Goal: Transaction & Acquisition: Download file/media

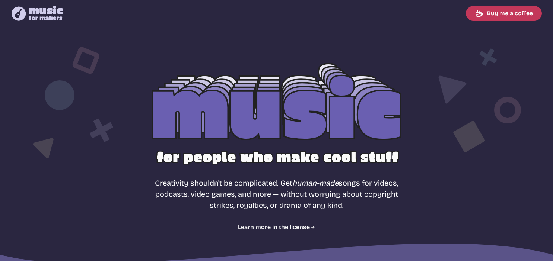
select select "most popular"
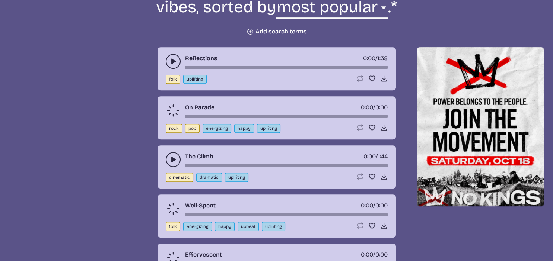
scroll to position [314, 0]
click at [178, 60] on button "play-pause toggle" at bounding box center [173, 61] width 15 height 15
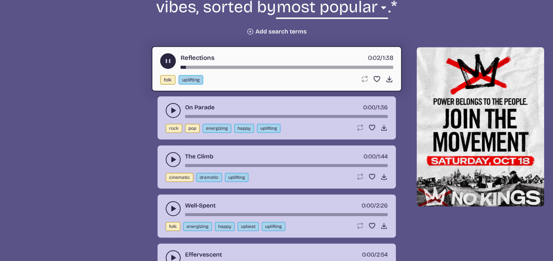
click at [174, 109] on use "play-pause toggle" at bounding box center [172, 110] width 7 height 7
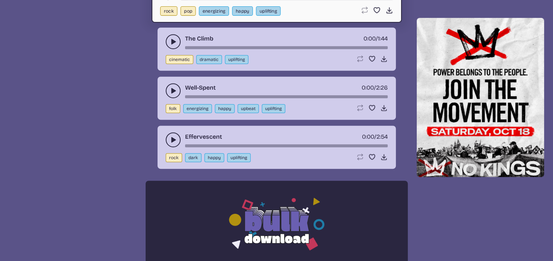
scroll to position [354, 0]
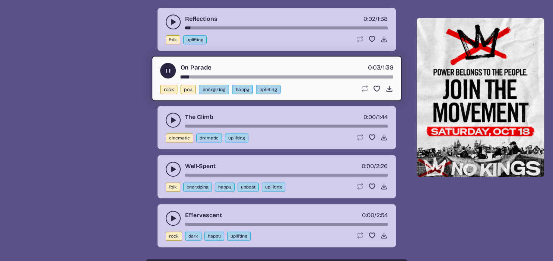
click at [169, 115] on button "play-pause toggle" at bounding box center [173, 120] width 15 height 15
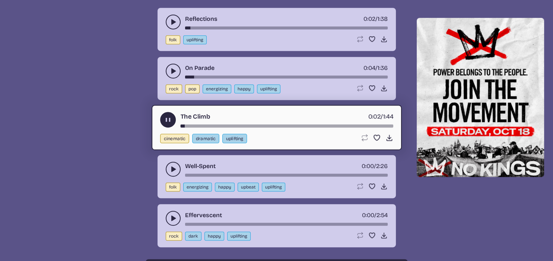
click at [172, 166] on icon "play-pause toggle" at bounding box center [172, 169] width 7 height 7
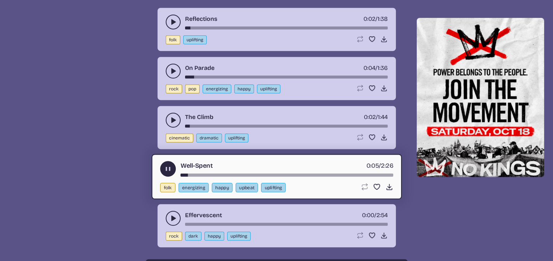
click at [172, 215] on use "play-pause toggle" at bounding box center [172, 218] width 7 height 7
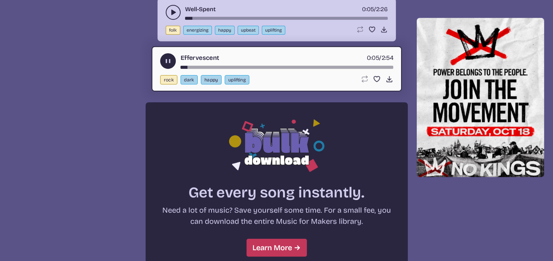
scroll to position [472, 0]
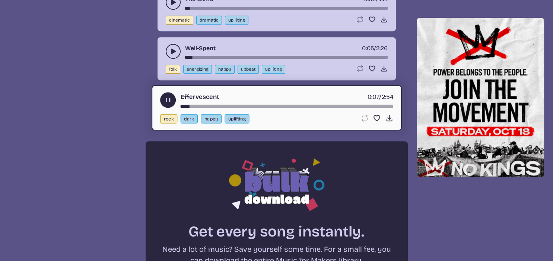
click at [167, 97] on use "play-pause toggle" at bounding box center [168, 100] width 8 height 8
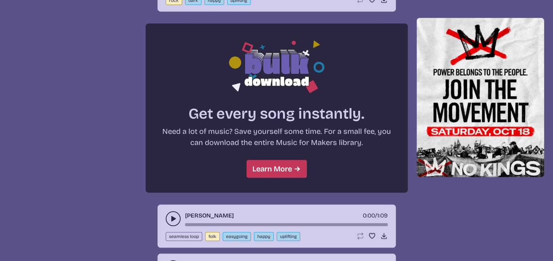
scroll to position [629, 0]
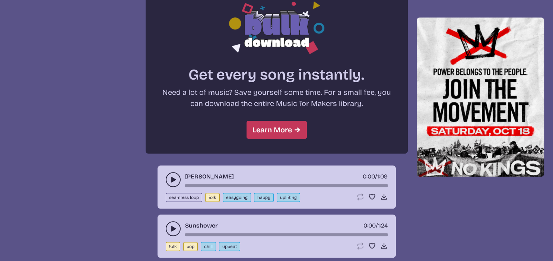
click at [171, 176] on use "play-pause toggle" at bounding box center [172, 179] width 7 height 7
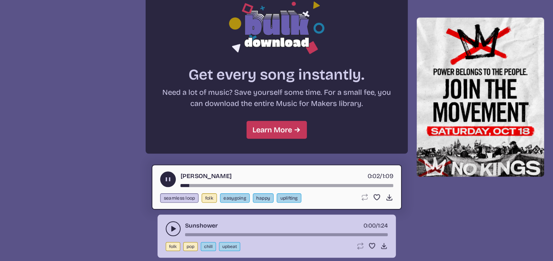
scroll to position [668, 0]
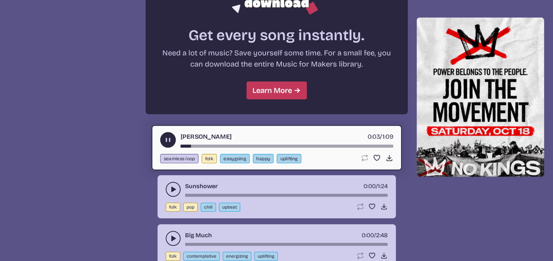
click at [175, 187] on use "play-pause toggle" at bounding box center [172, 189] width 7 height 7
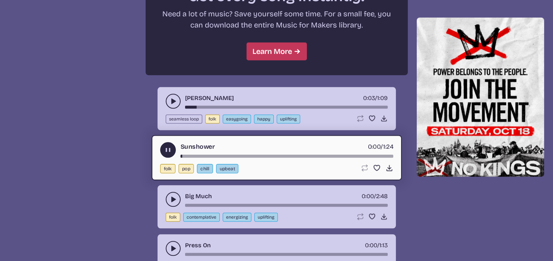
scroll to position [747, 0]
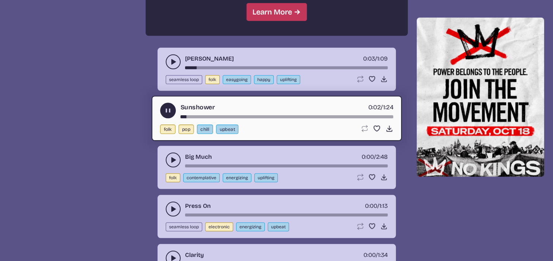
click at [173, 157] on use "play-pause toggle" at bounding box center [172, 159] width 7 height 7
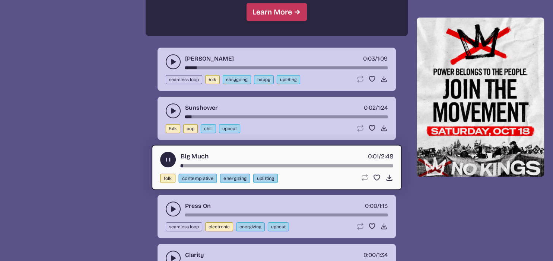
scroll to position [786, 0]
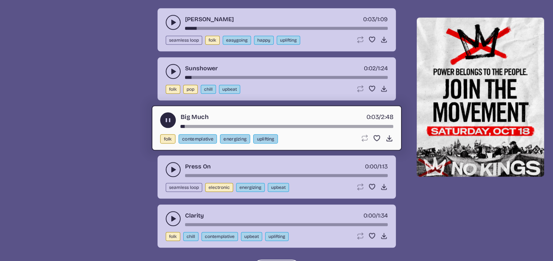
click at [169, 169] on button "play-pause toggle" at bounding box center [173, 169] width 15 height 15
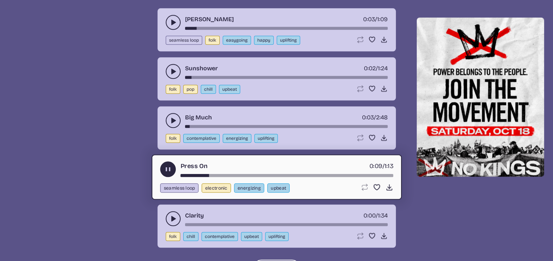
click at [169, 166] on use "play-pause toggle" at bounding box center [168, 170] width 8 height 8
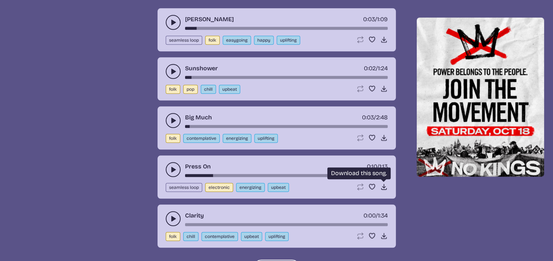
click at [385, 183] on icon "Download song" at bounding box center [383, 186] width 7 height 7
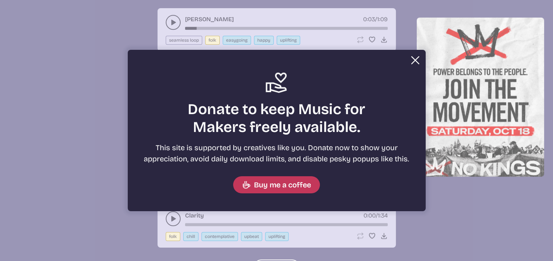
click at [276, 24] on button "Close Support icon Donate to keep Music for Makers freely available. This site …" at bounding box center [276, 130] width 553 height 261
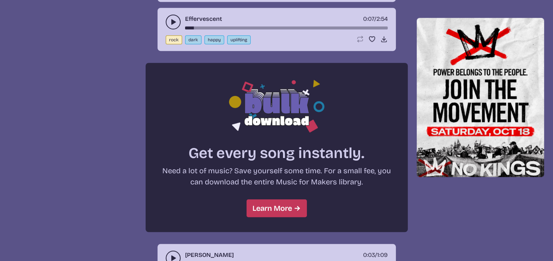
scroll to position [393, 0]
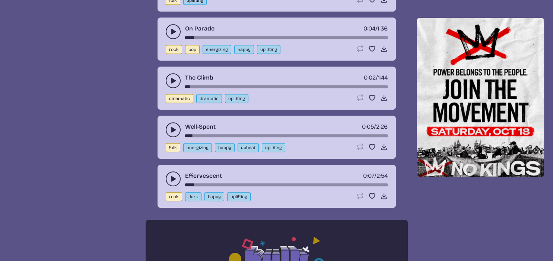
click at [170, 182] on button "play-pause toggle" at bounding box center [173, 179] width 15 height 15
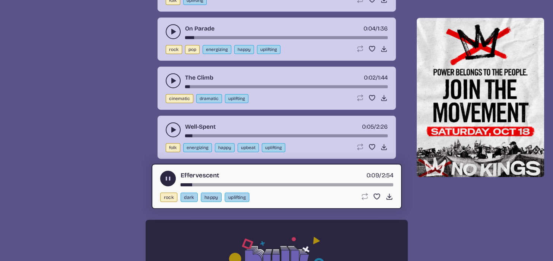
drag, startPoint x: 188, startPoint y: 182, endPoint x: 163, endPoint y: 184, distance: 25.4
click at [180, 184] on div "song-time-bar" at bounding box center [286, 184] width 213 height 3
click at [388, 196] on icon "Download song" at bounding box center [389, 197] width 8 height 8
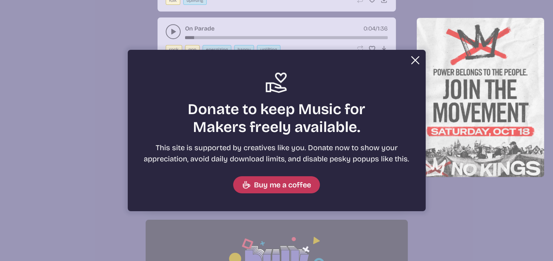
click at [284, 27] on button "Close Support icon Donate to keep Music for Makers freely available. This site …" at bounding box center [276, 130] width 553 height 261
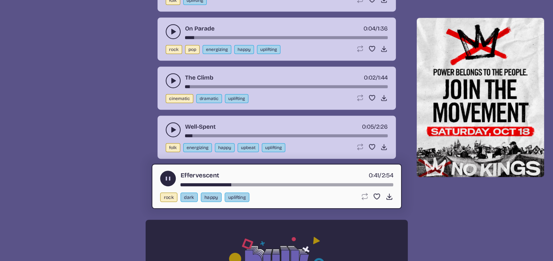
click at [167, 176] on use "play-pause toggle" at bounding box center [168, 179] width 8 height 8
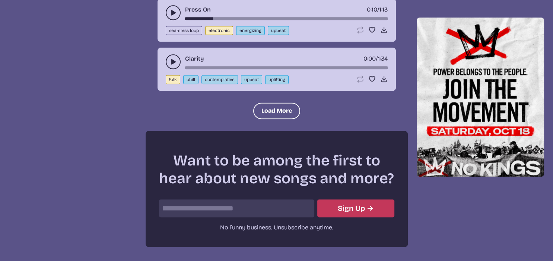
scroll to position [904, 0]
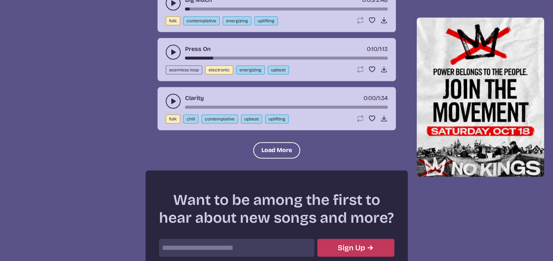
click at [172, 99] on use "play-pause toggle" at bounding box center [172, 101] width 7 height 7
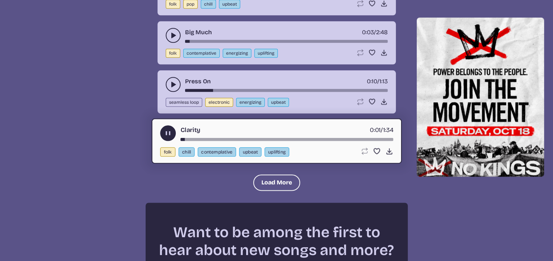
scroll to position [832, 0]
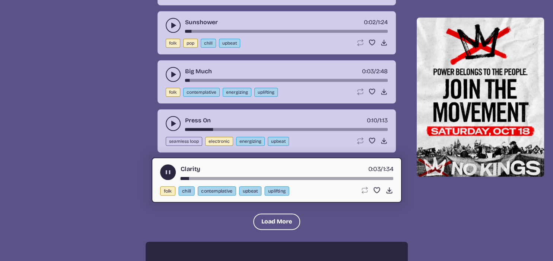
click at [174, 73] on icon "play-pause toggle" at bounding box center [172, 74] width 7 height 7
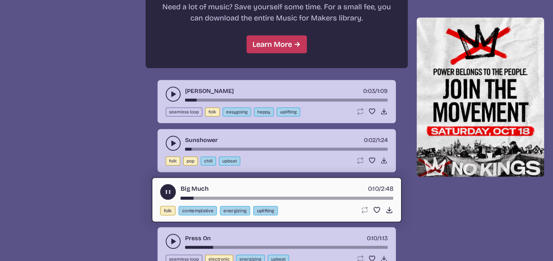
click at [162, 185] on button "play-pause toggle" at bounding box center [168, 192] width 16 height 16
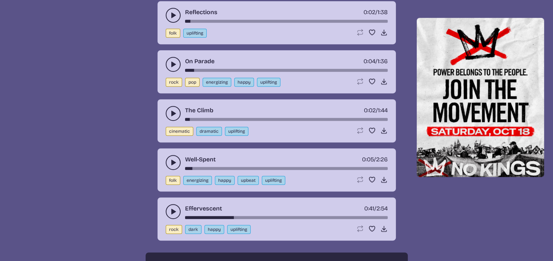
scroll to position [400, 0]
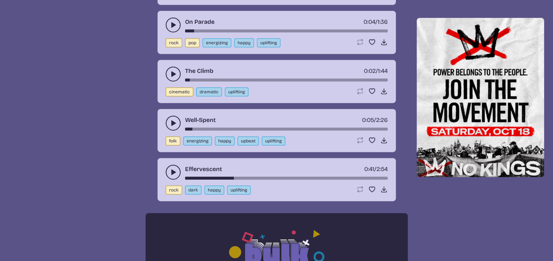
click at [175, 172] on icon "play-pause toggle" at bounding box center [172, 172] width 7 height 7
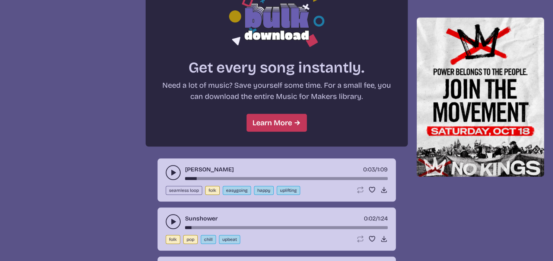
scroll to position [714, 0]
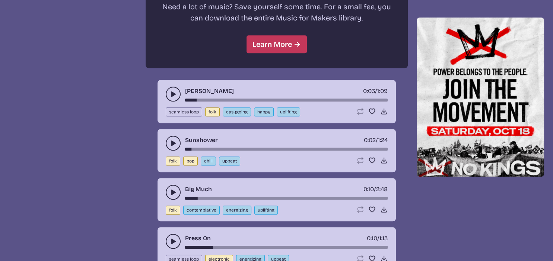
click at [170, 96] on button "play-pause toggle" at bounding box center [173, 94] width 15 height 15
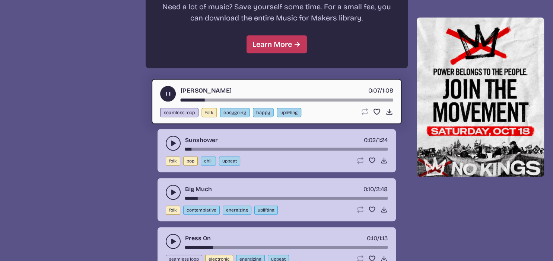
scroll to position [793, 0]
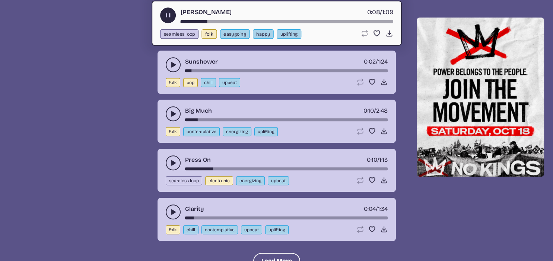
click at [172, 162] on use "play-pause toggle" at bounding box center [172, 162] width 7 height 7
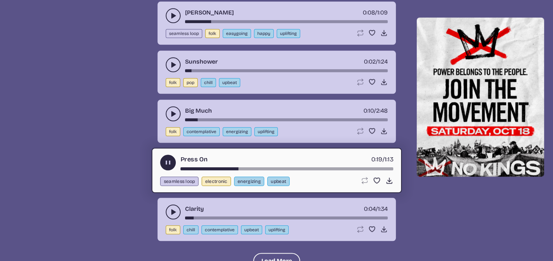
drag, startPoint x: 223, startPoint y: 164, endPoint x: 159, endPoint y: 165, distance: 64.0
click at [180, 167] on div "song-time-bar" at bounding box center [286, 168] width 213 height 3
click at [166, 162] on icon "play-pause toggle" at bounding box center [168, 163] width 8 height 8
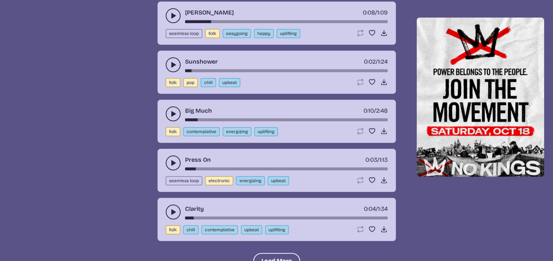
scroll to position [714, 0]
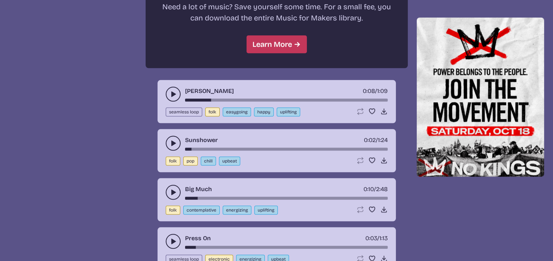
click at [170, 88] on button "play-pause toggle" at bounding box center [173, 94] width 15 height 15
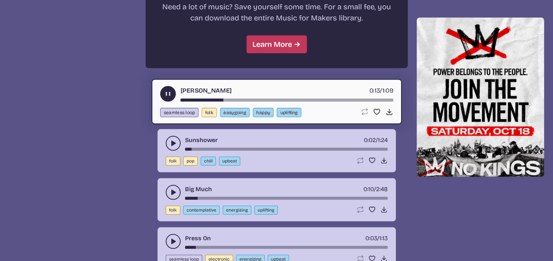
drag, startPoint x: 212, startPoint y: 96, endPoint x: 123, endPoint y: 98, distance: 89.0
click at [123, 98] on div "Reflections 0:02 / 1:38 folk uplifting Loop song Loop this song. Favorite song …" at bounding box center [276, 67] width 535 height 865
drag, startPoint x: 184, startPoint y: 98, endPoint x: 165, endPoint y: 97, distance: 19.0
click at [180, 99] on div "song-time-bar" at bounding box center [286, 100] width 213 height 3
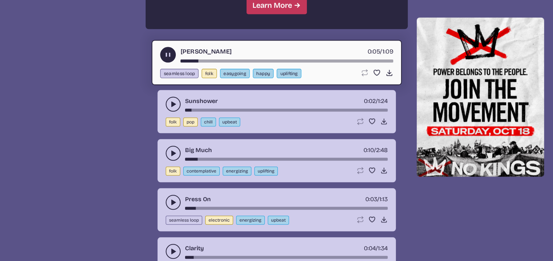
scroll to position [793, 0]
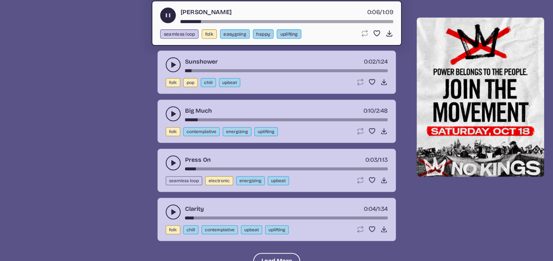
click at [177, 159] on button "play-pause toggle" at bounding box center [173, 163] width 15 height 15
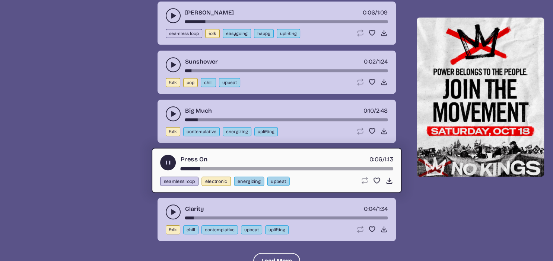
click at [172, 159] on button "play-pause toggle" at bounding box center [168, 163] width 16 height 16
